Goal: Task Accomplishment & Management: Use online tool/utility

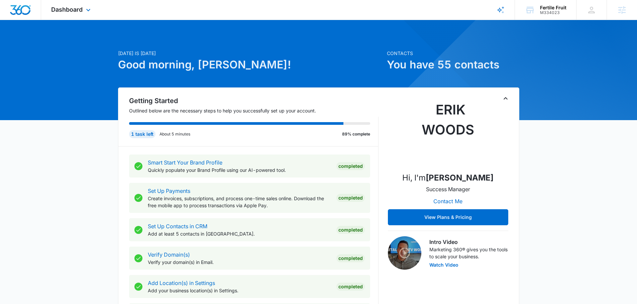
click at [70, 14] on div "Dashboard Apps Reputation Forms CRM Email Social POS Content Ads Intelligence F…" at bounding box center [71, 10] width 61 height 20
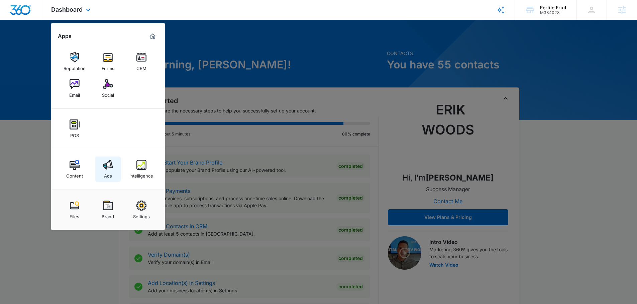
click at [110, 161] on img at bounding box center [108, 165] width 10 height 10
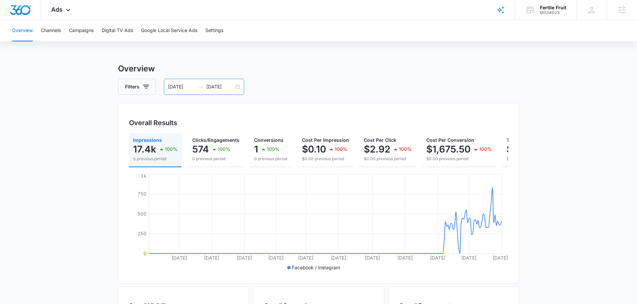
click at [226, 88] on input "09/28/2025" at bounding box center [220, 86] width 28 height 7
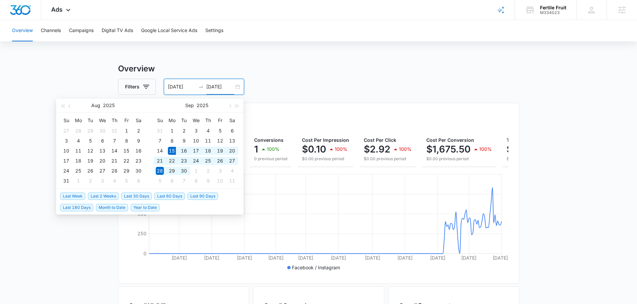
click at [128, 194] on span "Last 30 Days" at bounding box center [136, 196] width 30 height 7
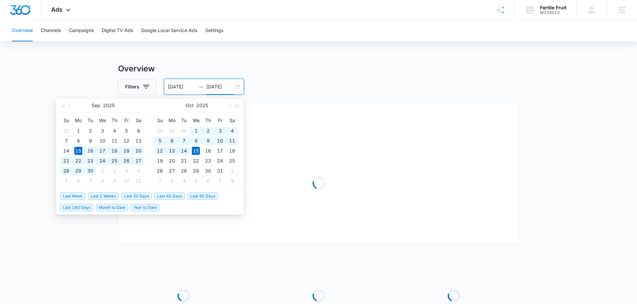
type input "09/15/2025"
type input "10/15/2025"
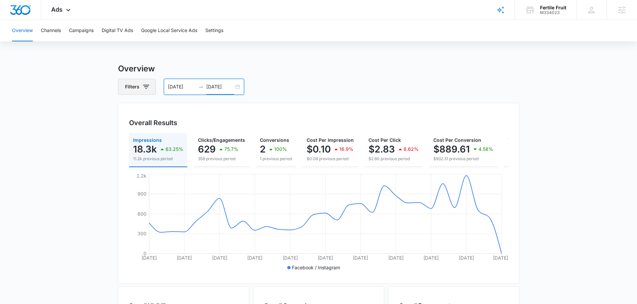
click at [139, 91] on button "Filters" at bounding box center [137, 87] width 38 height 16
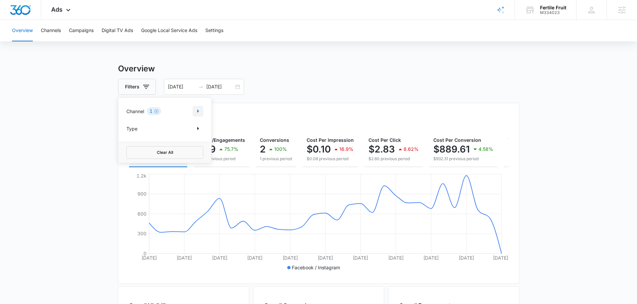
click at [196, 112] on icon "Show Channel filters" at bounding box center [198, 111] width 8 height 8
click at [141, 133] on label "Google" at bounding box center [164, 133] width 77 height 7
click at [127, 133] on input "Google" at bounding box center [126, 133] width 0 height 0
checkbox input "true"
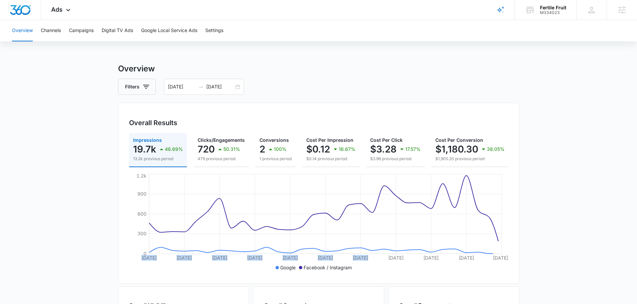
drag, startPoint x: 383, startPoint y: 172, endPoint x: 515, endPoint y: 157, distance: 132.2
click at [514, 157] on div "Overall Results Impressions 19.7k 48.69% 13.2k previous period Clicks/Engagemen…" at bounding box center [318, 193] width 401 height 181
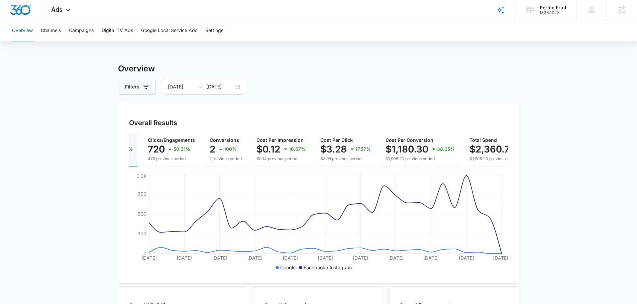
drag, startPoint x: 561, startPoint y: 176, endPoint x: 380, endPoint y: 230, distance: 189.0
click at [560, 176] on main "Overview Filters 09/15/2025 10/15/2025 Overall Results Impressions 19.7k 48.69%…" at bounding box center [318, 303] width 637 height 480
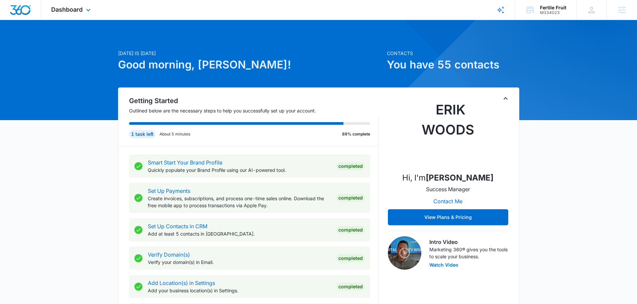
click at [70, 16] on div "Dashboard Apps Reputation Forms CRM Email Social POS Content Ads Intelligence F…" at bounding box center [71, 10] width 61 height 20
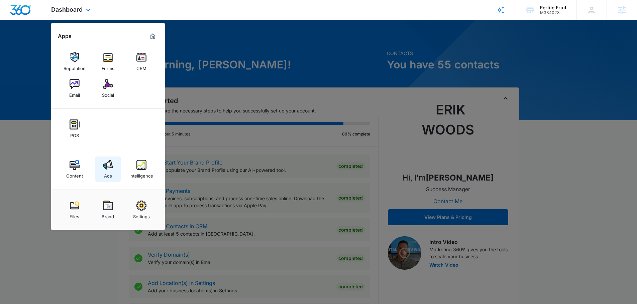
click at [107, 166] on img at bounding box center [108, 165] width 10 height 10
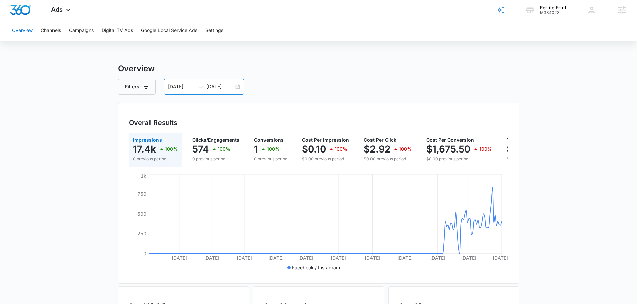
click at [208, 87] on input "09/28/2025" at bounding box center [220, 86] width 28 height 7
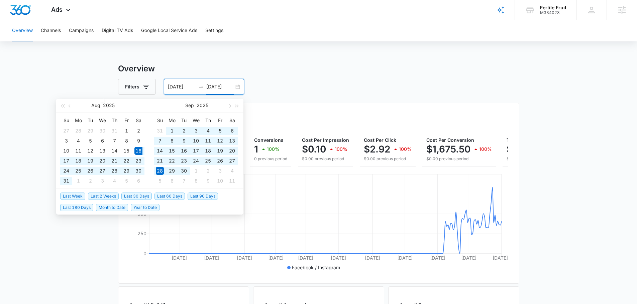
type input "09/28/2025"
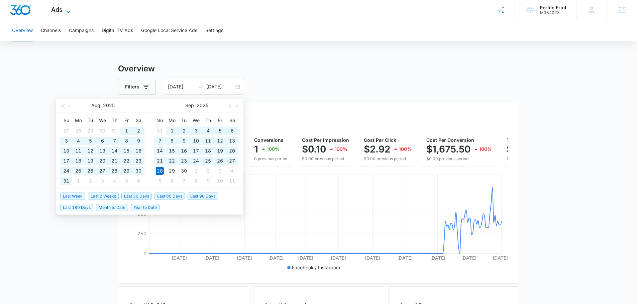
click at [59, 10] on span "Ads" at bounding box center [56, 9] width 11 height 7
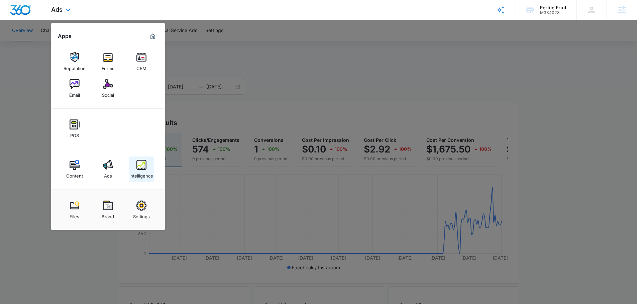
click at [140, 164] on img at bounding box center [141, 165] width 10 height 10
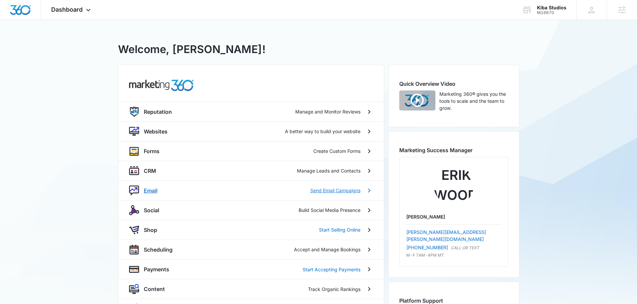
click at [149, 191] on p "Email" at bounding box center [151, 191] width 14 height 8
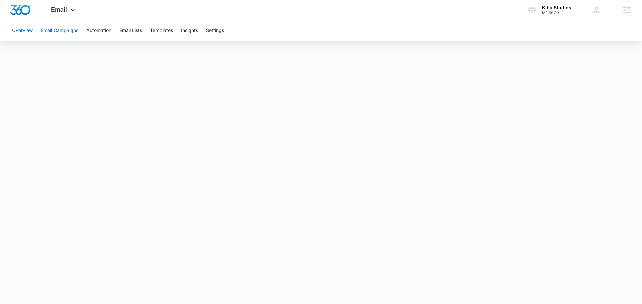
click at [67, 29] on button "Email Campaigns" at bounding box center [59, 30] width 37 height 21
